Goal: Navigation & Orientation: Find specific page/section

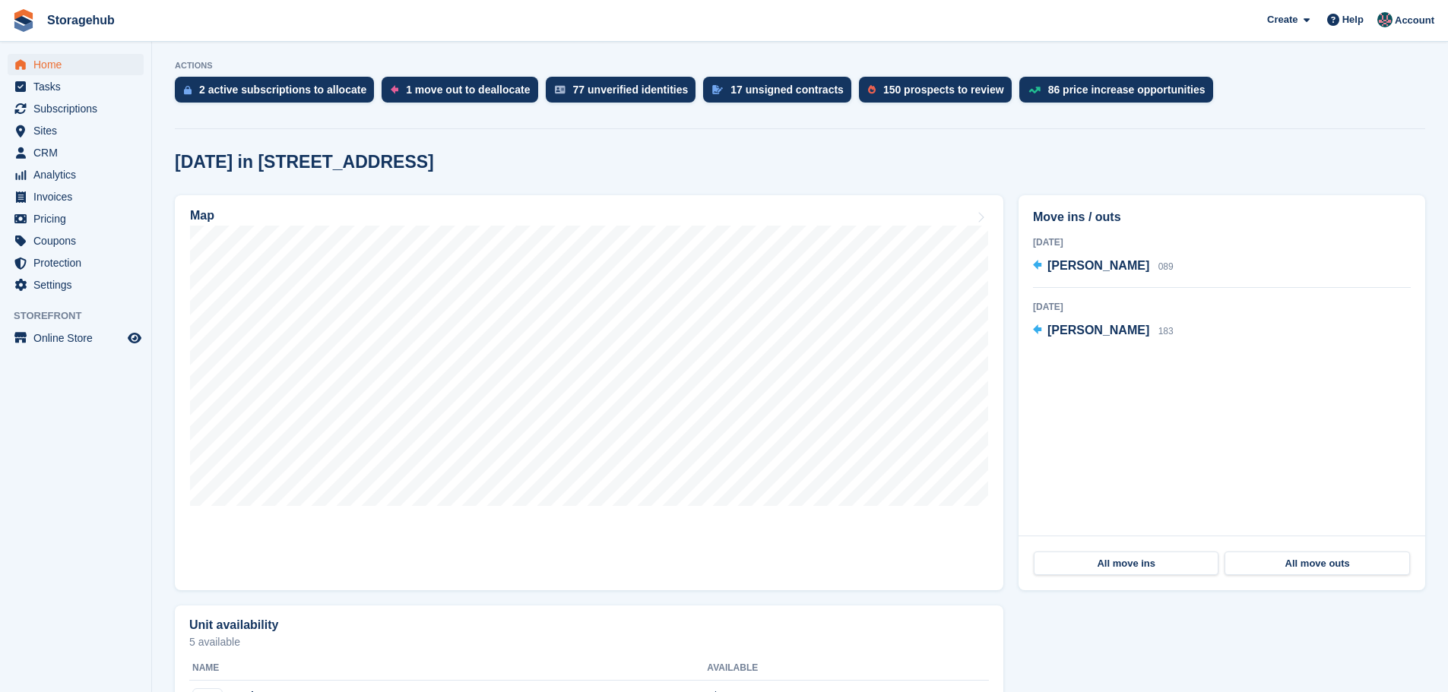
scroll to position [304, 0]
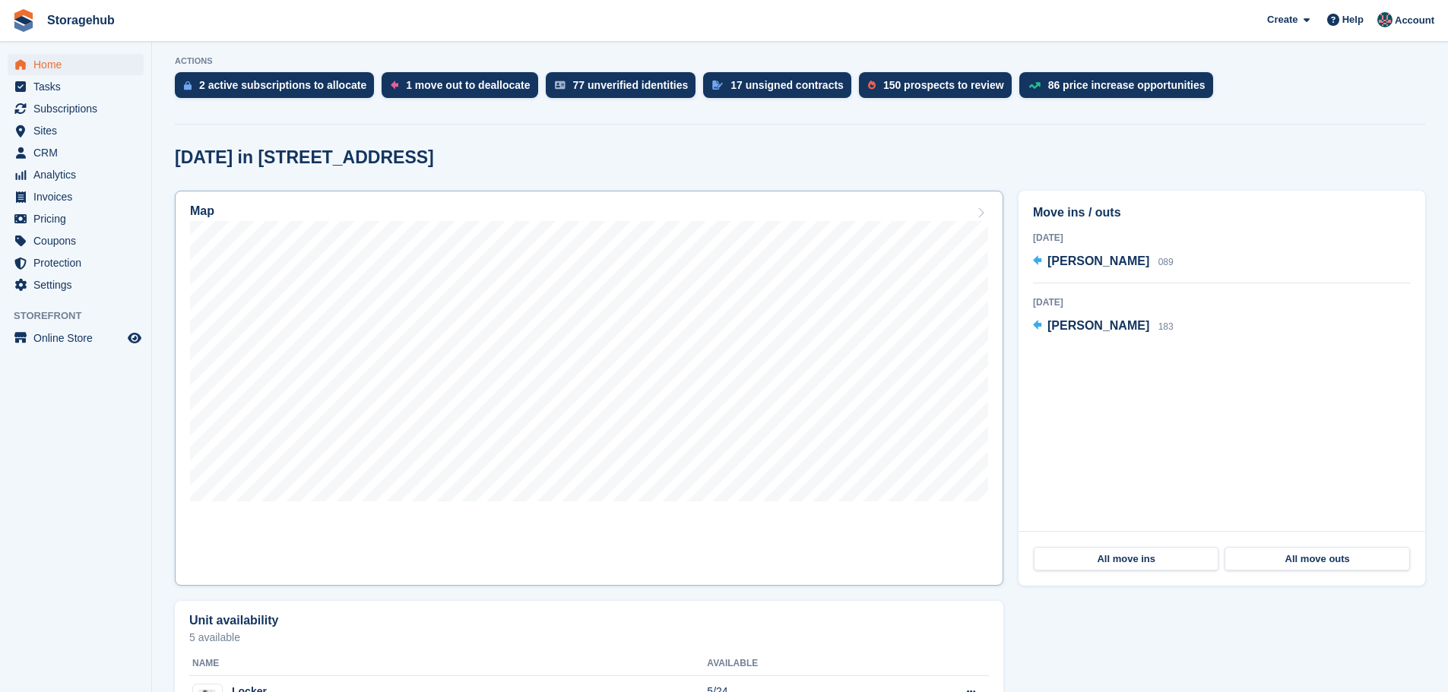
click at [521, 570] on link "Map" at bounding box center [589, 388] width 829 height 395
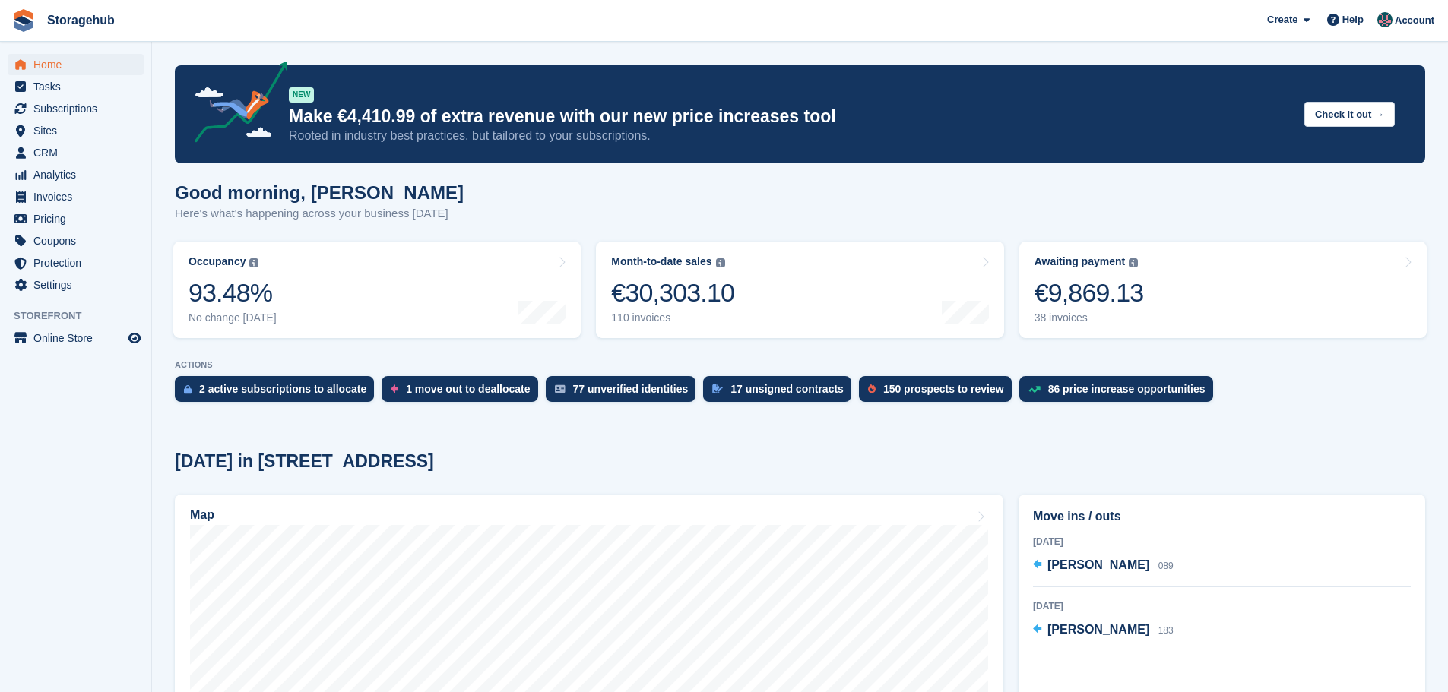
scroll to position [228, 0]
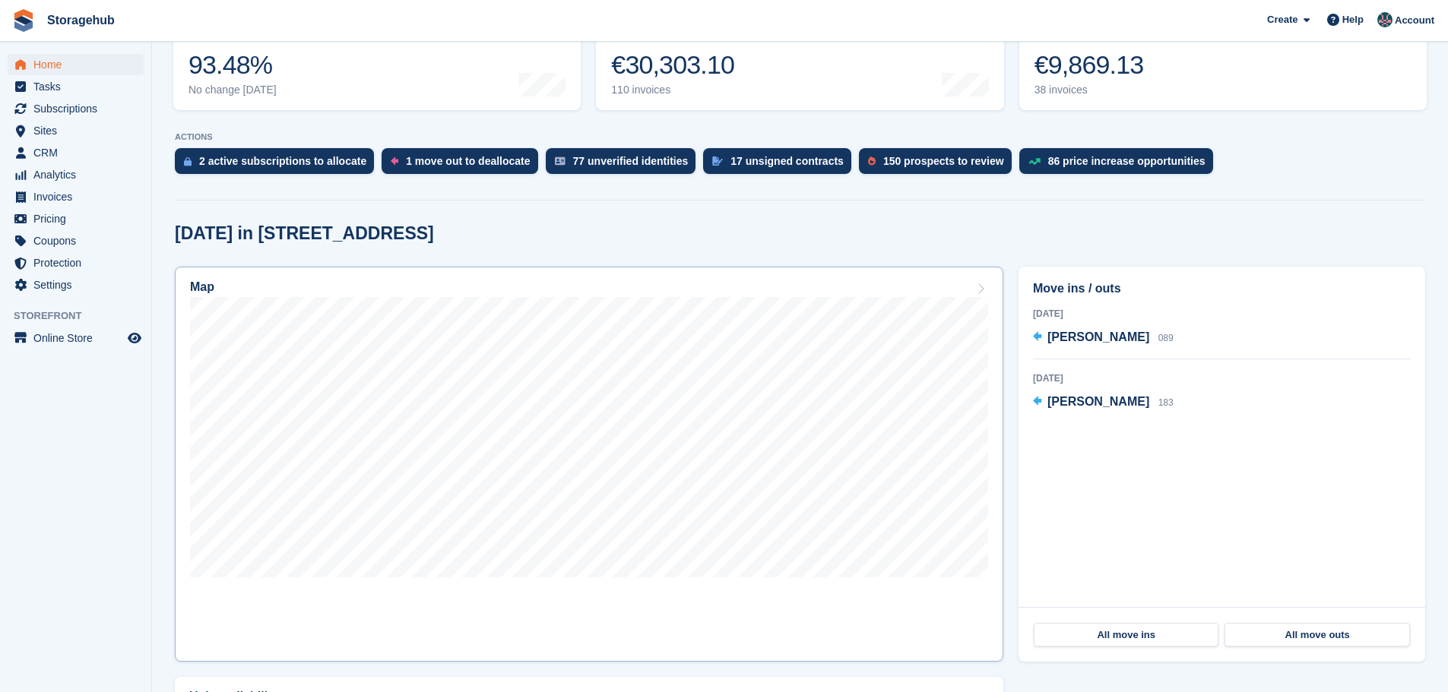
click at [608, 610] on link "Map" at bounding box center [589, 464] width 829 height 395
